Goal: Transaction & Acquisition: Purchase product/service

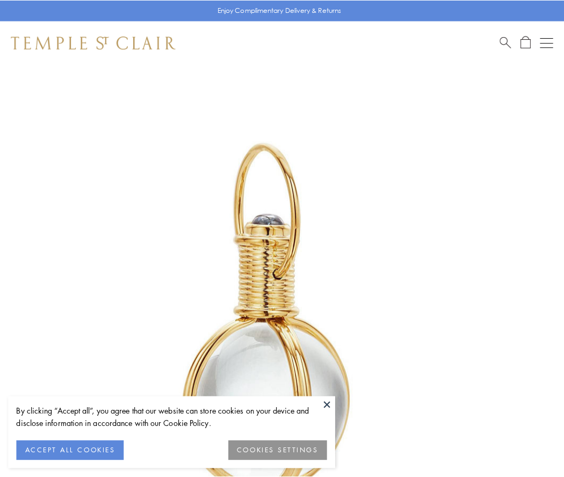
scroll to position [280, 0]
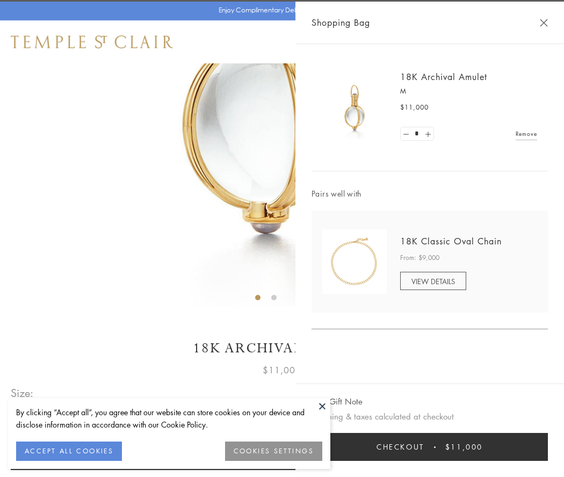
click at [430, 447] on button "Checkout $11,000" at bounding box center [429, 447] width 236 height 28
